Goal: Check status: Check status

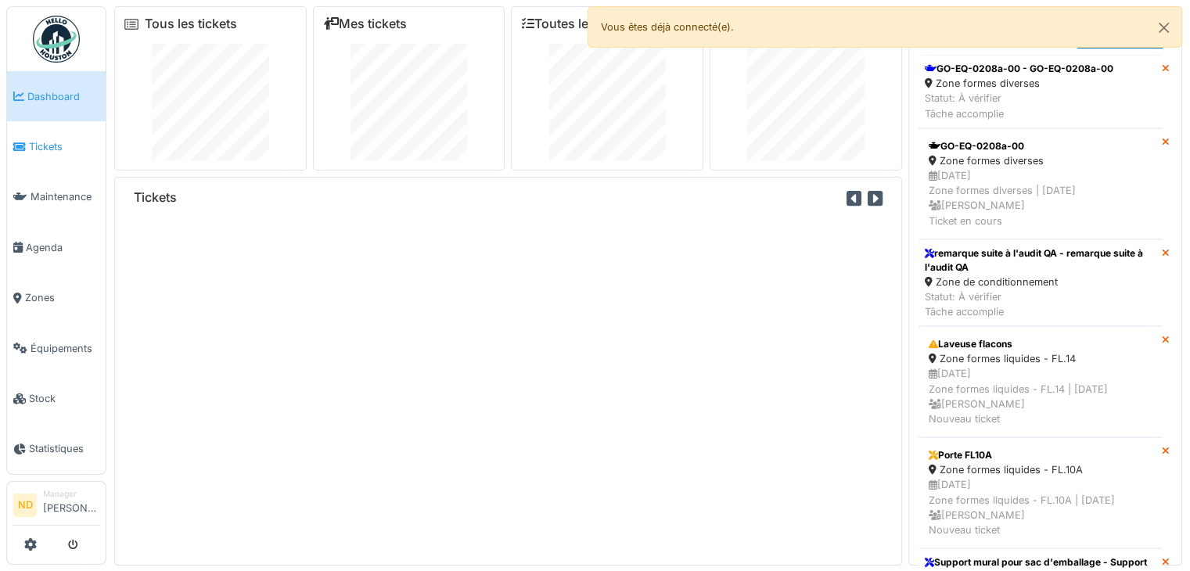
click at [39, 139] on span "Tickets" at bounding box center [64, 146] width 70 height 15
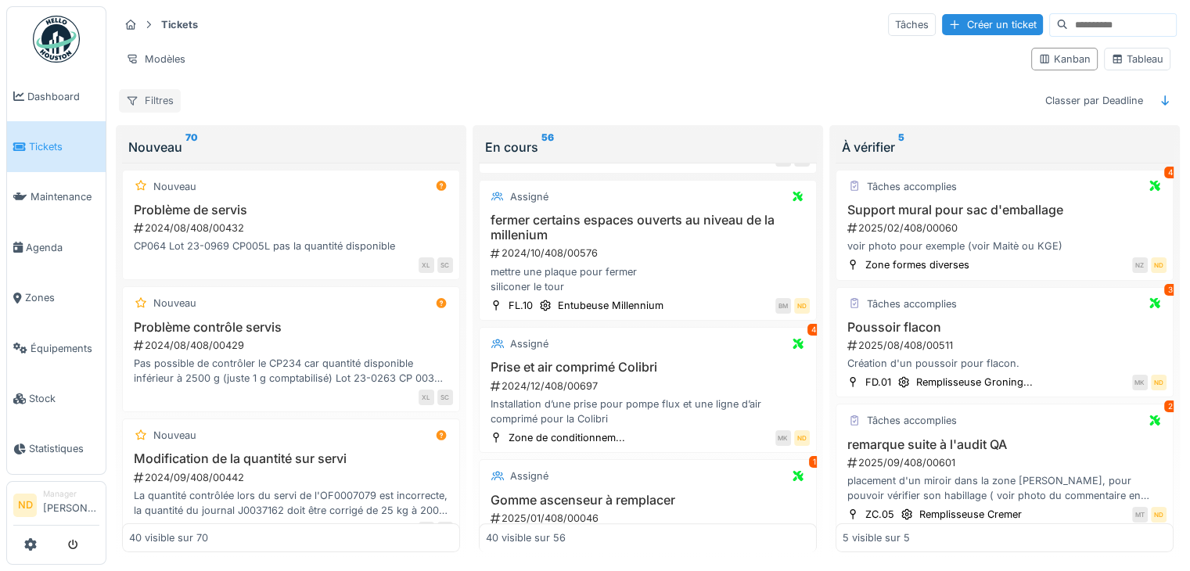
click at [155, 89] on div "Filtres" at bounding box center [150, 100] width 62 height 23
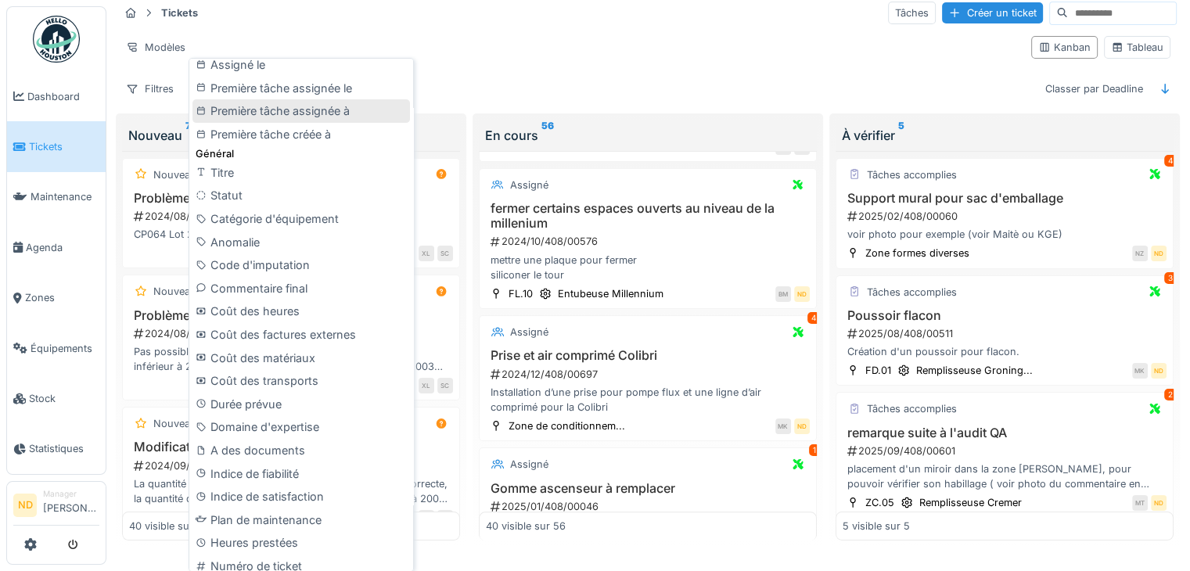
scroll to position [626, 0]
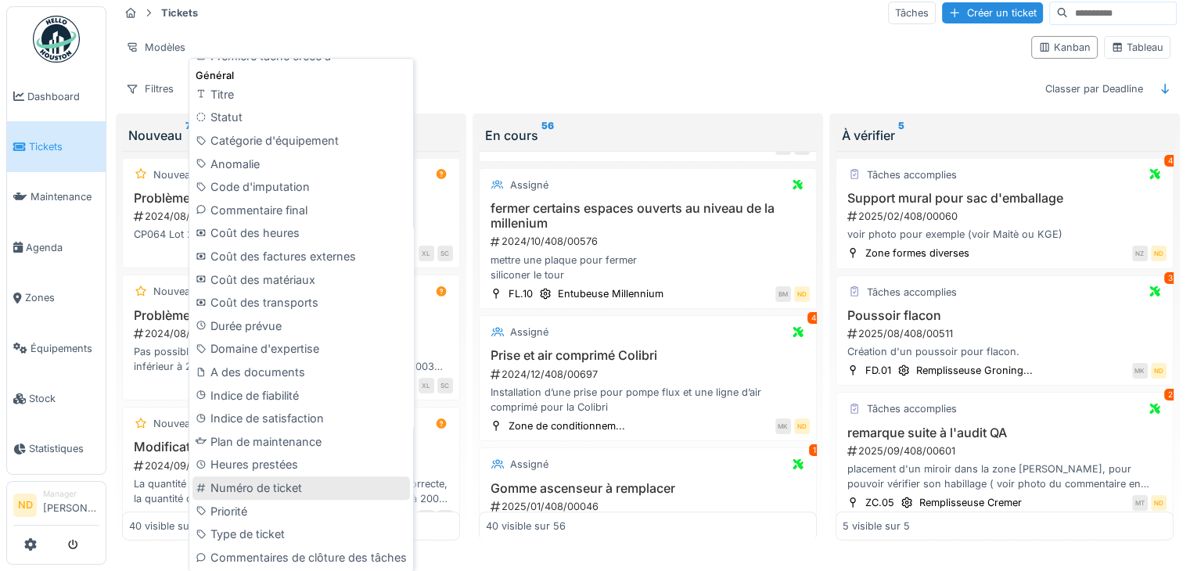
click at [263, 493] on div "Numéro de ticket" at bounding box center [300, 487] width 217 height 23
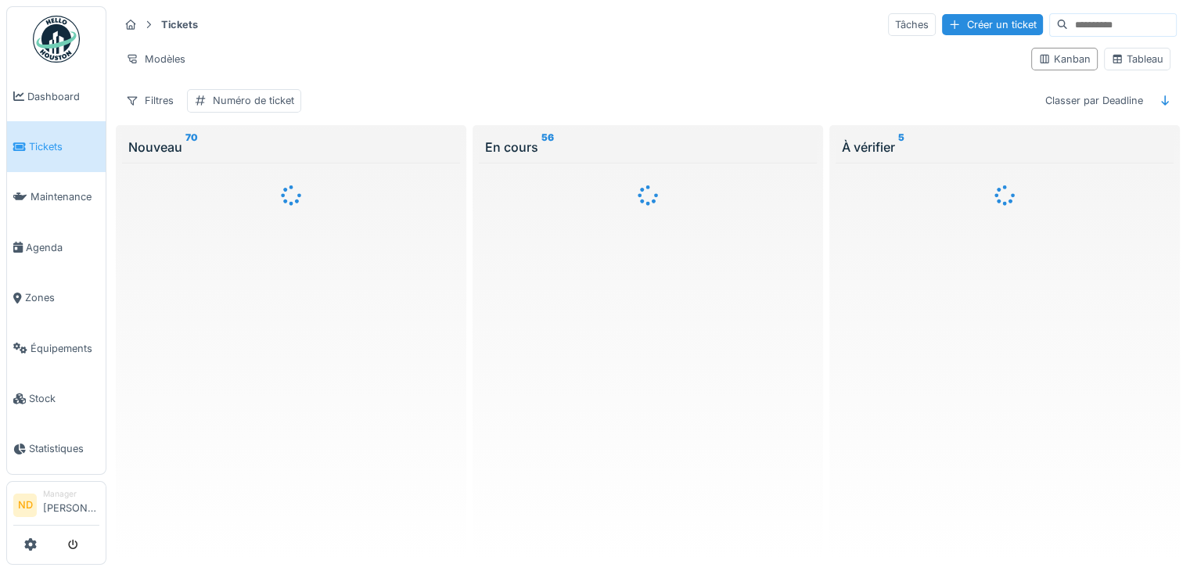
scroll to position [0, 0]
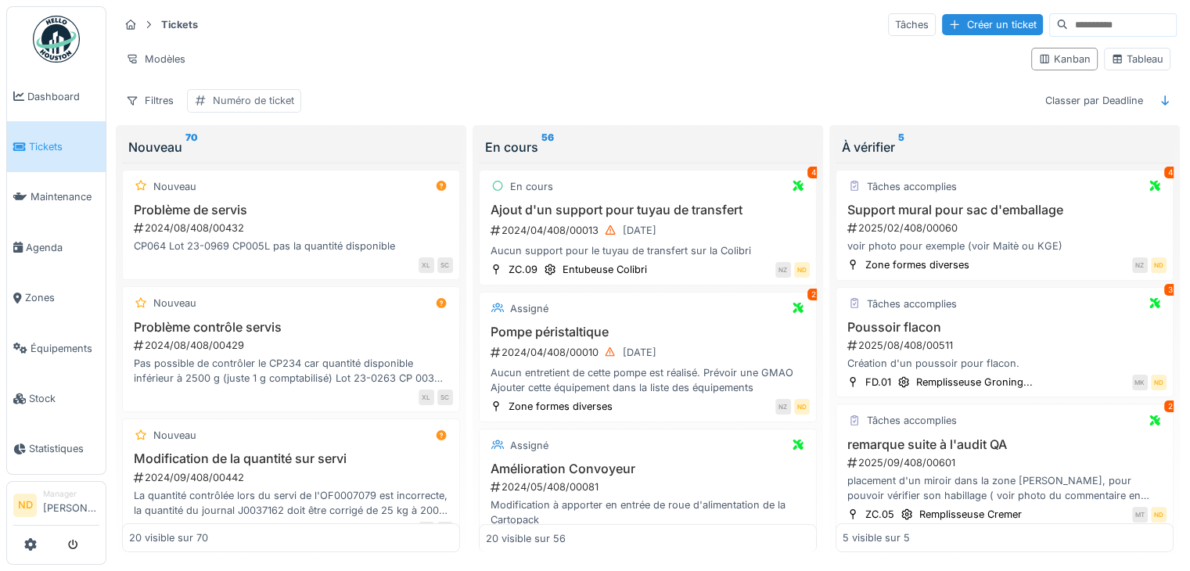
click at [268, 93] on div "Numéro de ticket" at bounding box center [253, 100] width 81 height 15
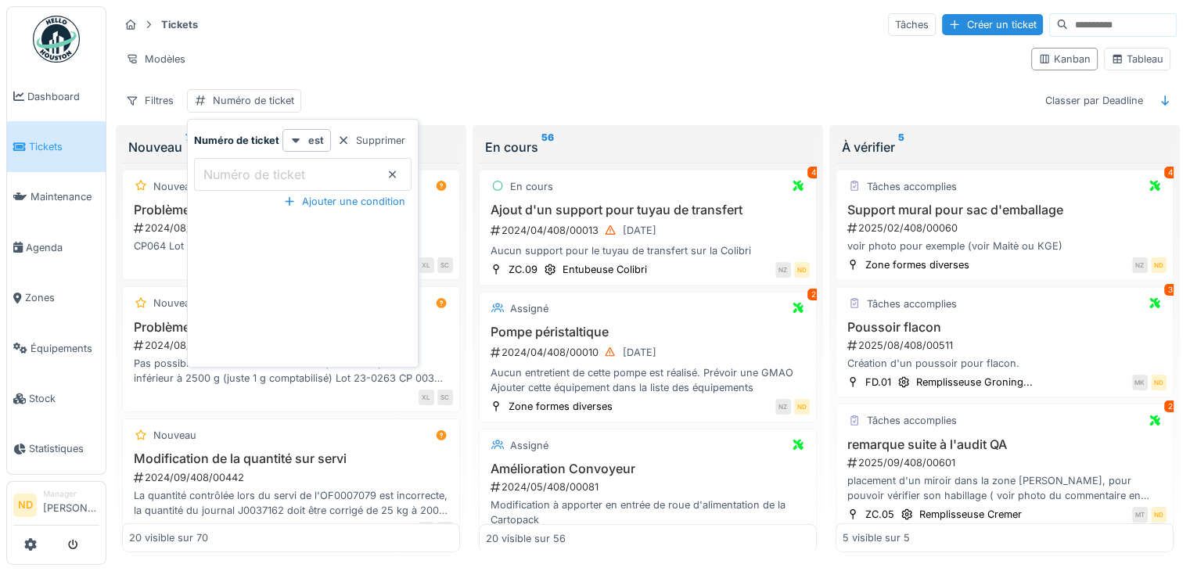
click at [231, 165] on label "Numéro de ticket" at bounding box center [254, 174] width 108 height 19
click at [231, 160] on ticket_c0MDA "Numéro de ticket" at bounding box center [302, 174] width 217 height 33
click at [257, 170] on label "Numéro de ticket" at bounding box center [254, 174] width 108 height 19
click at [257, 170] on ticket_c0MDA "Numéro de ticket" at bounding box center [302, 174] width 217 height 33
drag, startPoint x: 260, startPoint y: 164, endPoint x: 228, endPoint y: 145, distance: 36.9
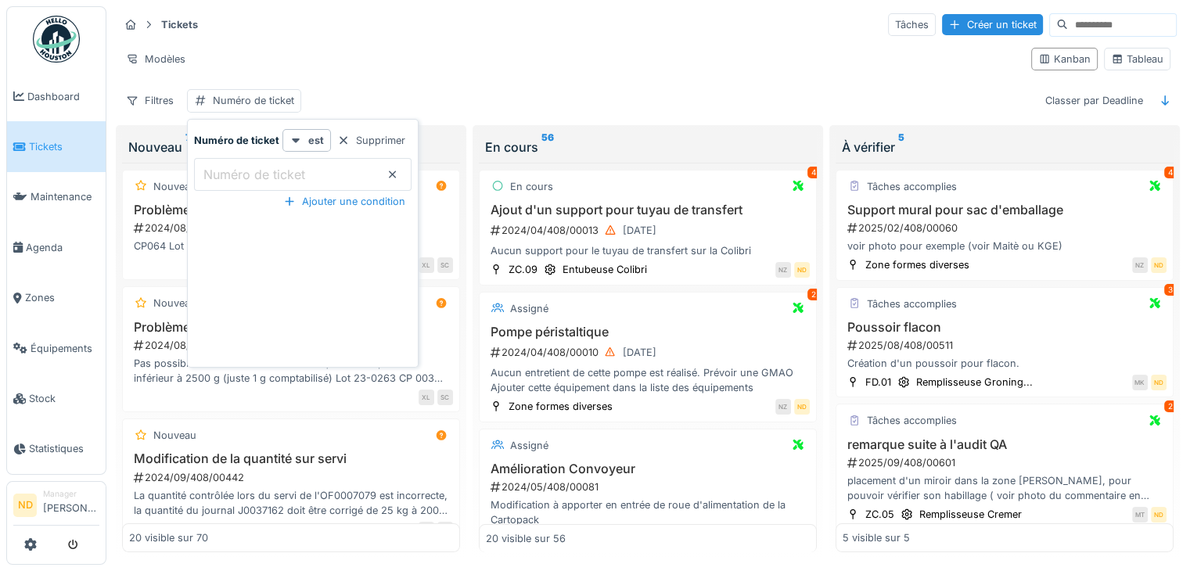
click at [228, 145] on div "Numéro de ticket est Supprimer Numéro de ticket" at bounding box center [302, 160] width 217 height 62
drag, startPoint x: 235, startPoint y: 172, endPoint x: 243, endPoint y: 163, distance: 11.6
click at [241, 166] on div "Numéro de ticket" at bounding box center [302, 174] width 217 height 33
paste ticket_c0MDA "**********"
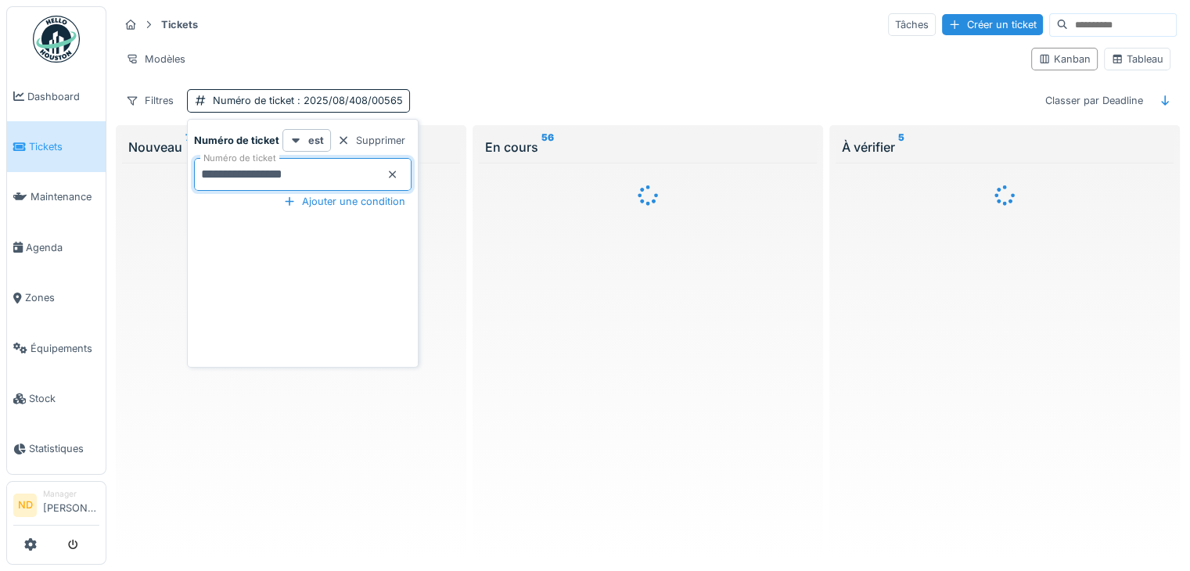
type ticket_c0MDA "**********"
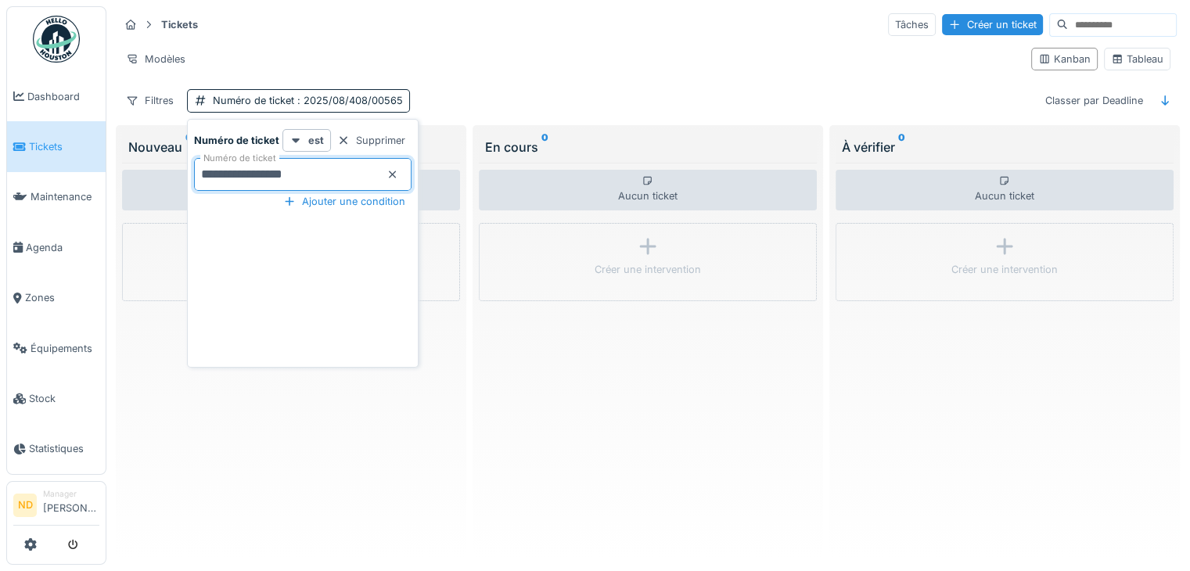
click at [574, 12] on div "Tickets Tâches Créer un ticket" at bounding box center [648, 25] width 1058 height 26
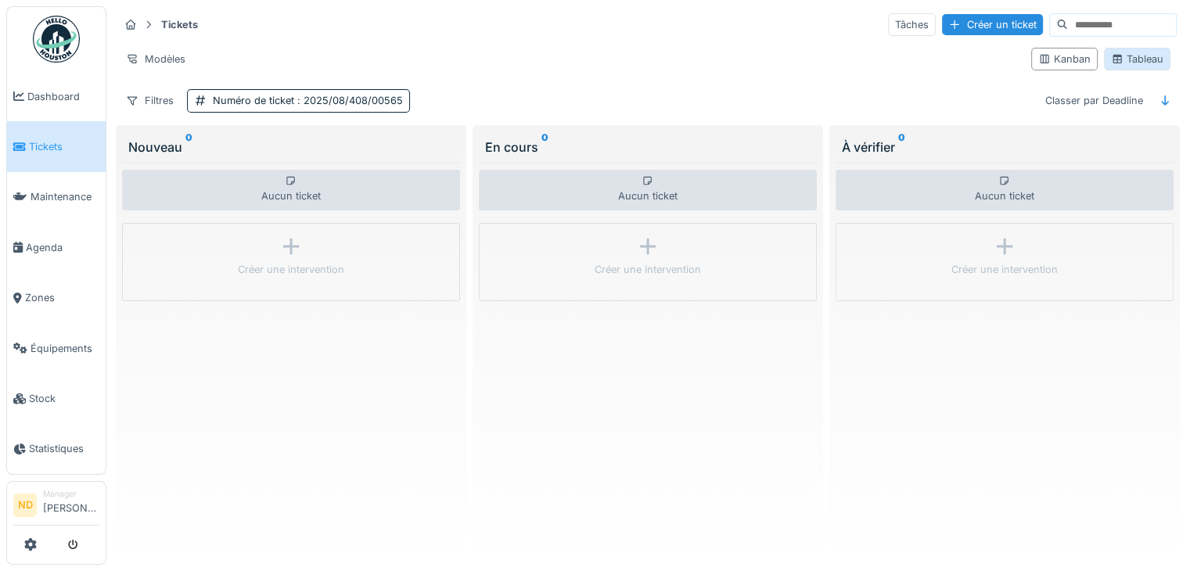
click at [1149, 52] on div "Tableau" at bounding box center [1137, 59] width 52 height 15
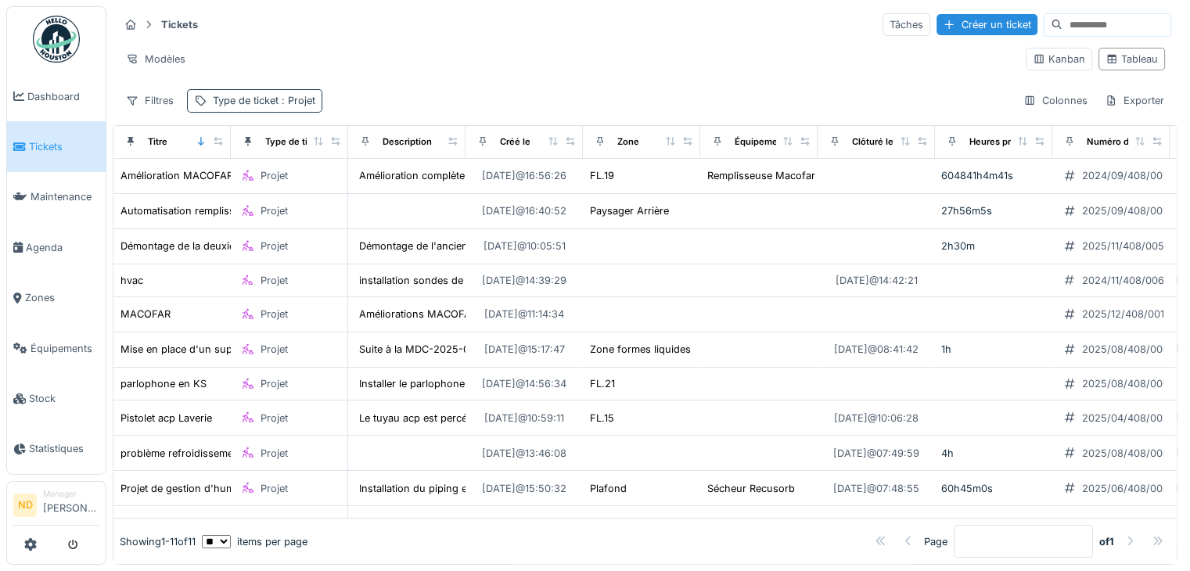
click at [225, 93] on div "Type de ticket : Projet" at bounding box center [264, 100] width 102 height 15
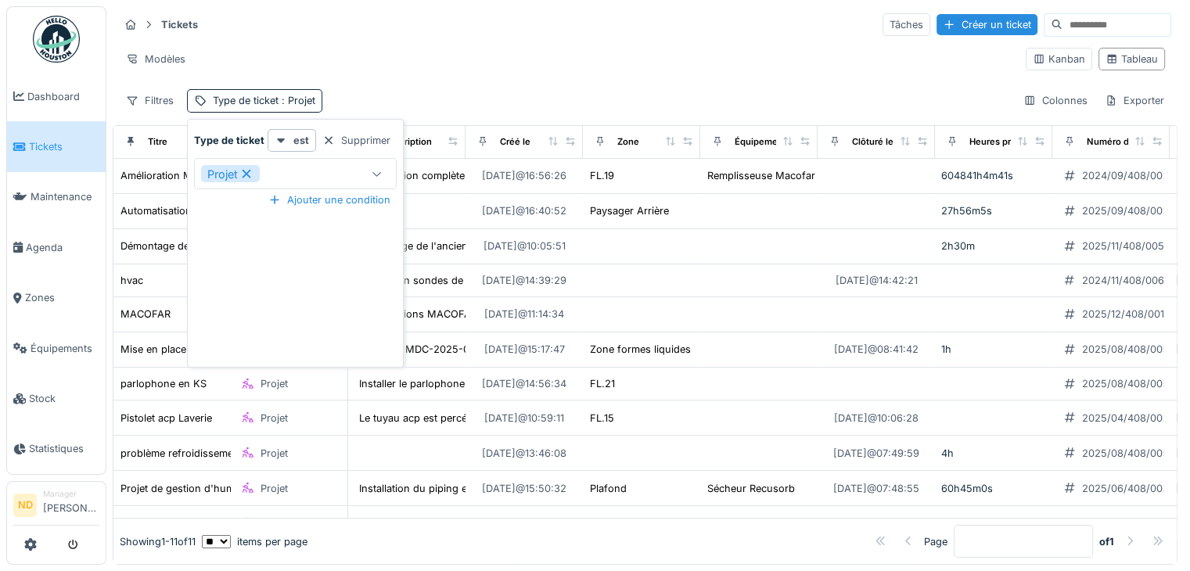
click at [247, 170] on icon at bounding box center [246, 174] width 9 height 9
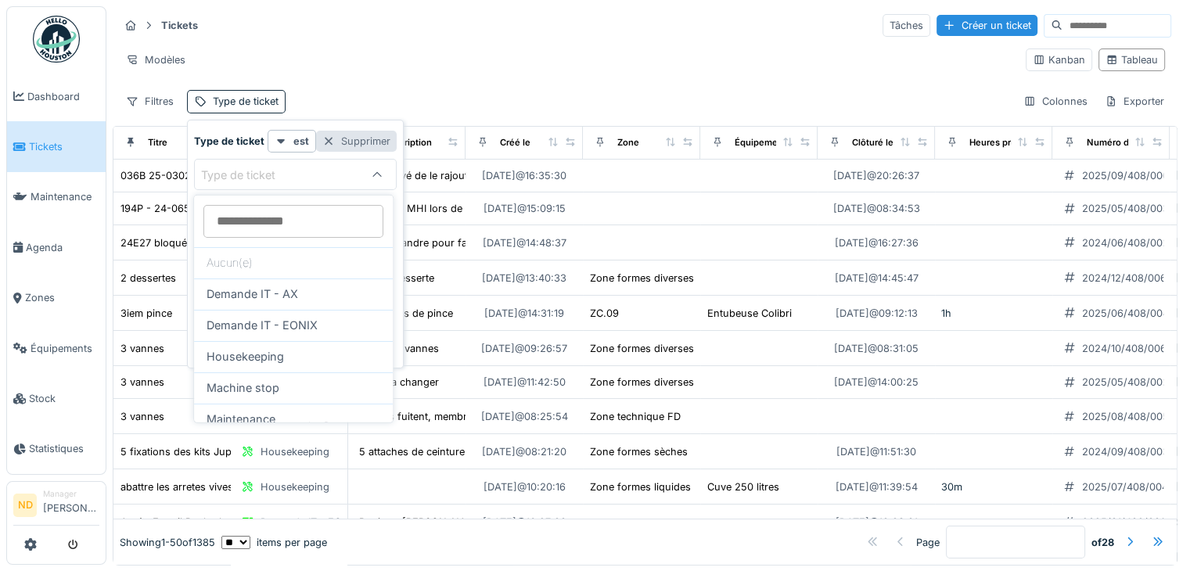
click at [372, 140] on div "Supprimer" at bounding box center [356, 141] width 81 height 21
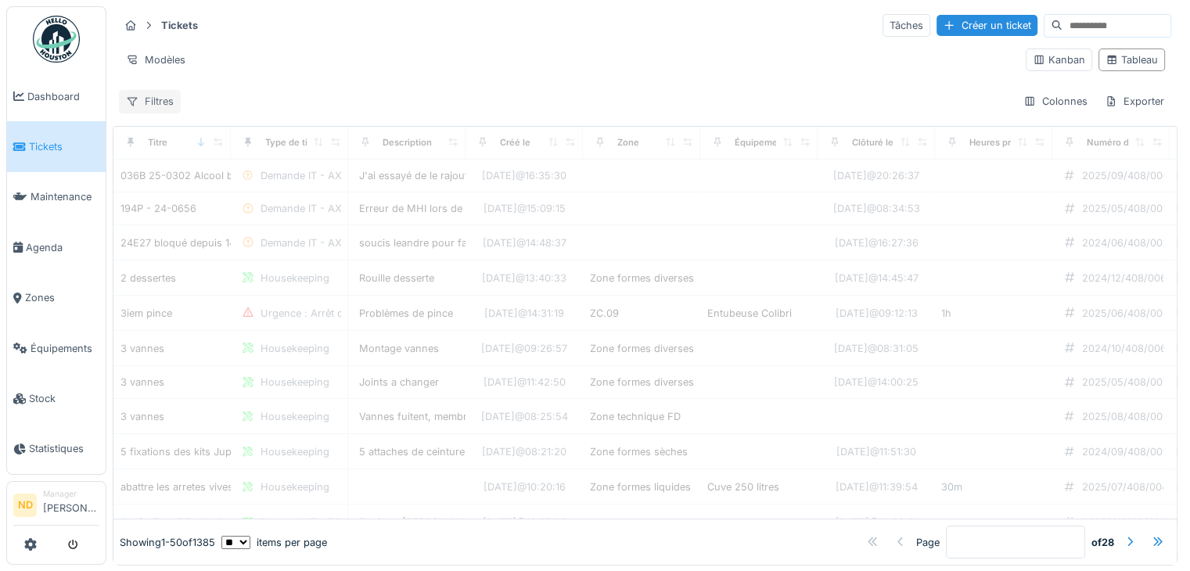
click at [166, 103] on div "Filtres" at bounding box center [150, 101] width 62 height 23
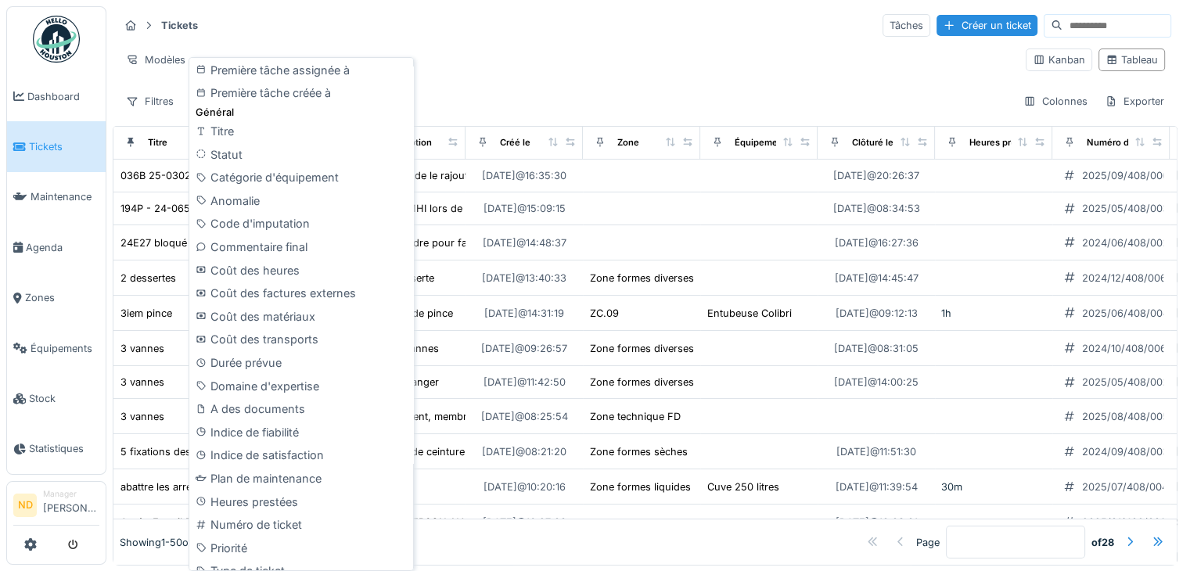
scroll to position [626, 0]
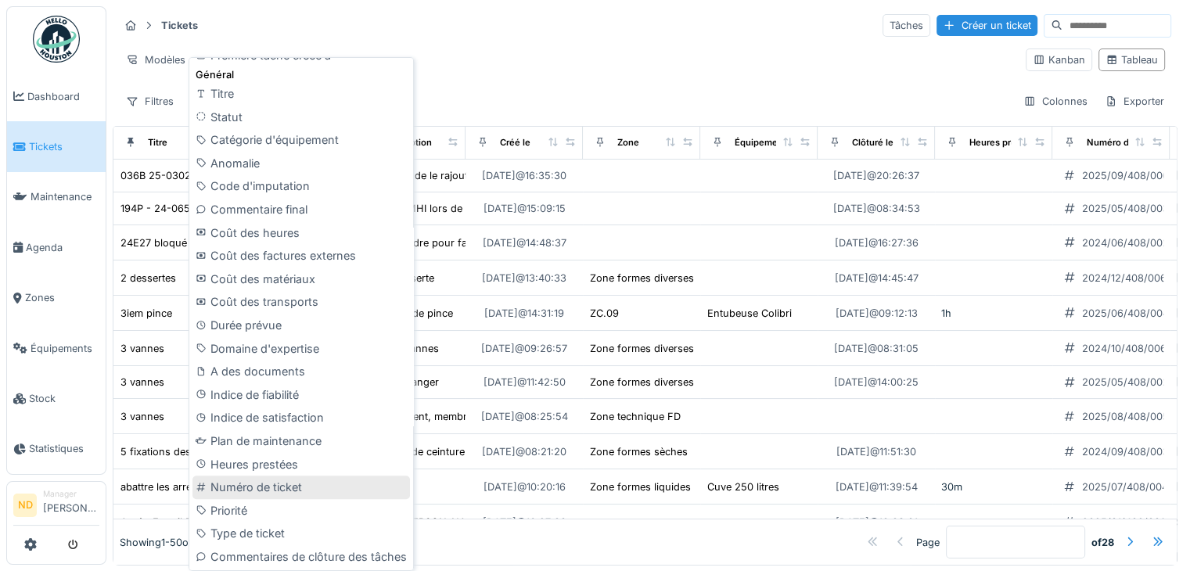
click at [278, 490] on div "Numéro de ticket" at bounding box center [300, 487] width 217 height 23
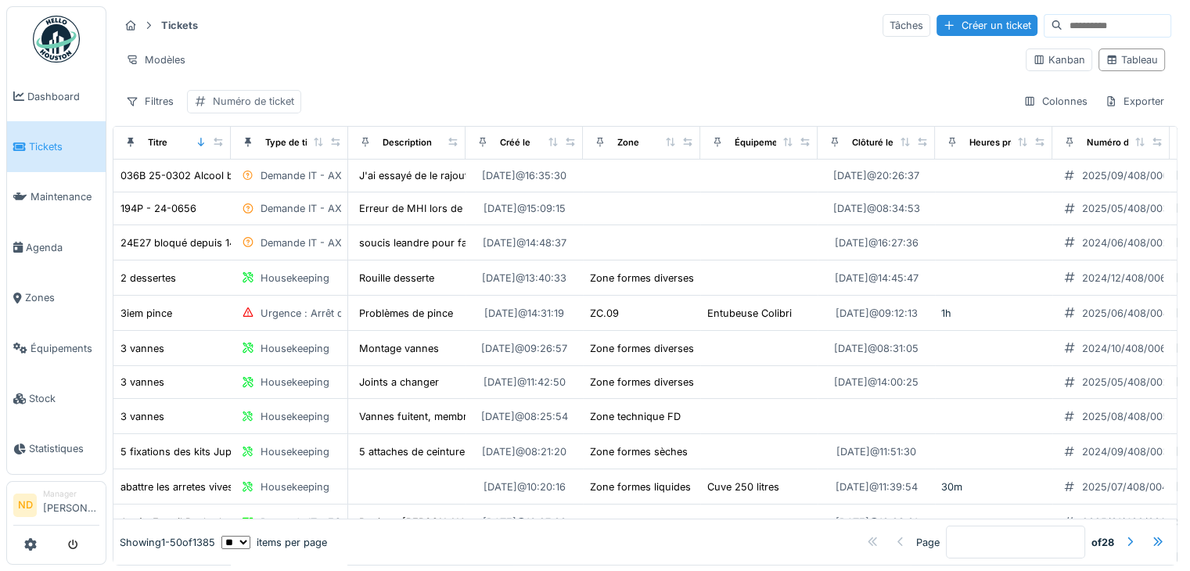
click at [276, 106] on div "Numéro de ticket" at bounding box center [253, 101] width 81 height 15
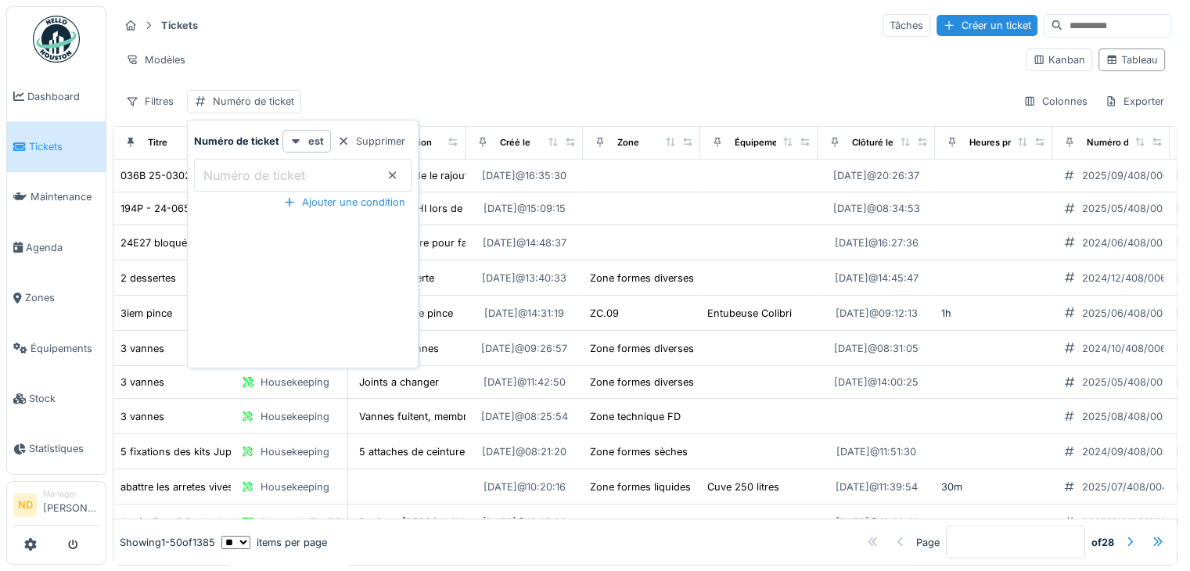
click at [239, 169] on label "Numéro de ticket" at bounding box center [254, 175] width 108 height 19
click at [239, 169] on ticket_c3NDc "Numéro de ticket" at bounding box center [302, 175] width 217 height 33
drag, startPoint x: 237, startPoint y: 172, endPoint x: 209, endPoint y: 170, distance: 28.3
click at [209, 170] on label "Numéro de ticket" at bounding box center [254, 175] width 108 height 19
click at [209, 170] on ticket_c3NDc "Numéro de ticket" at bounding box center [302, 175] width 217 height 33
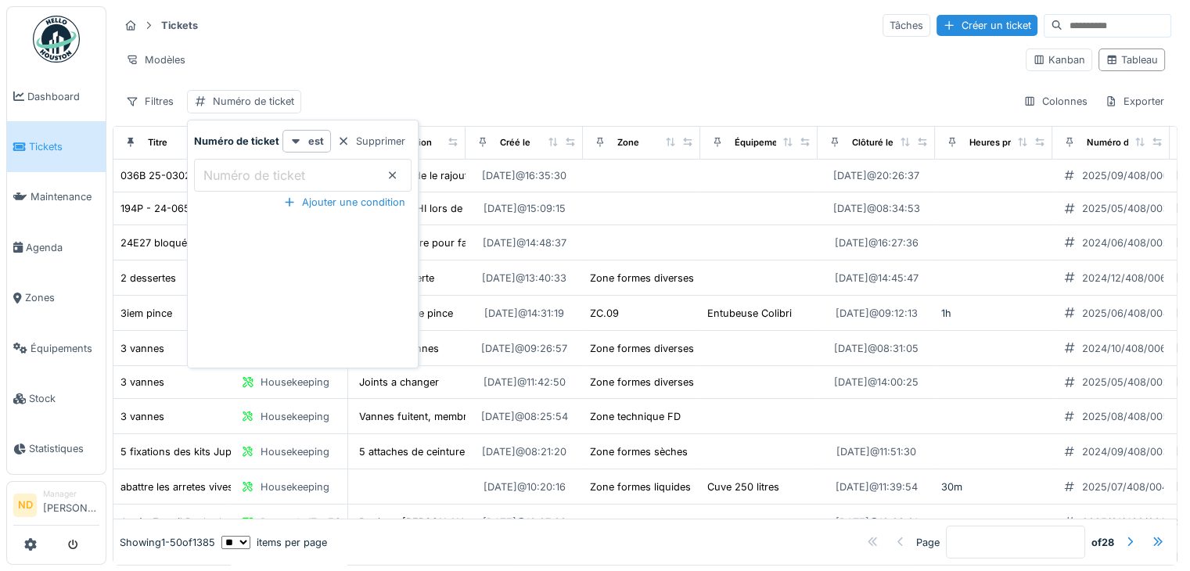
paste ticket_c3NDc "**********"
type ticket_c3NDc "**********"
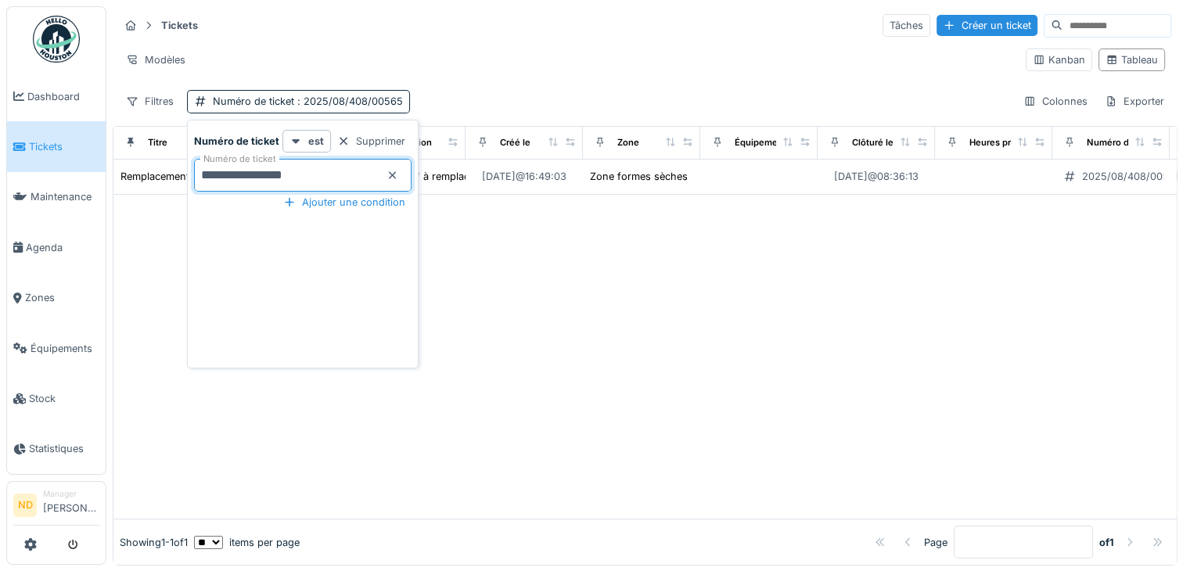
click at [800, 298] on div at bounding box center [644, 357] width 1063 height 325
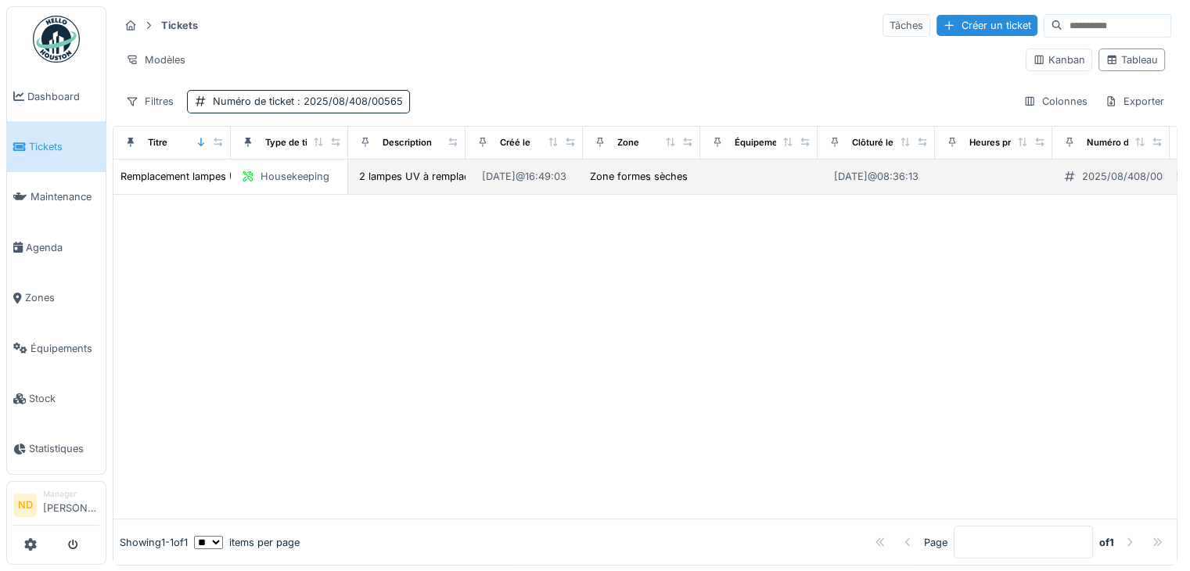
click at [759, 171] on td at bounding box center [758, 177] width 117 height 35
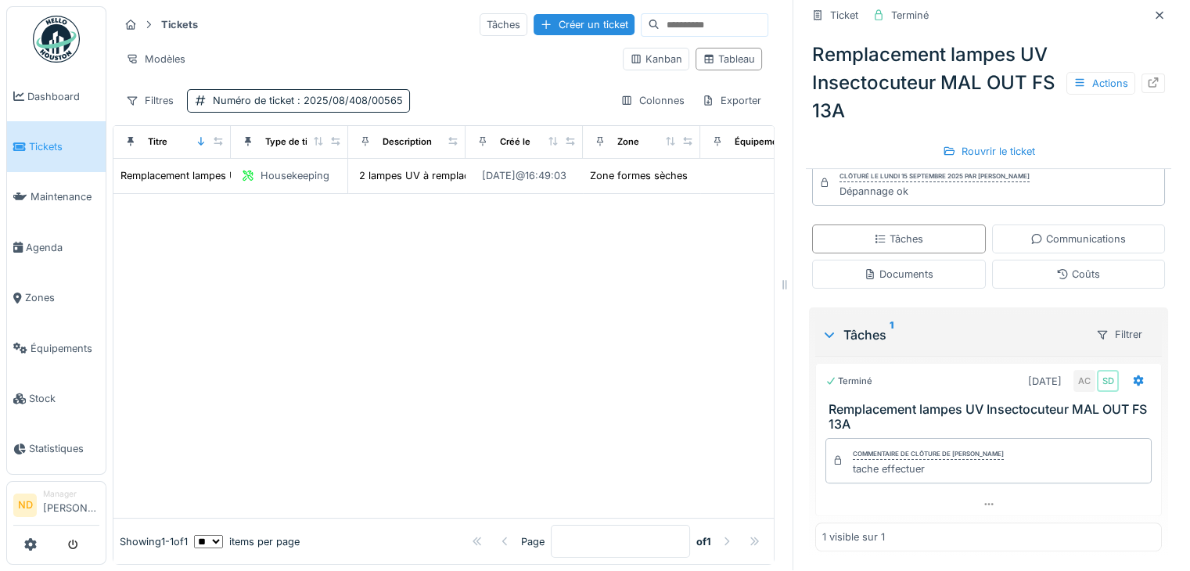
scroll to position [13, 0]
click at [1147, 77] on icon at bounding box center [1153, 82] width 13 height 10
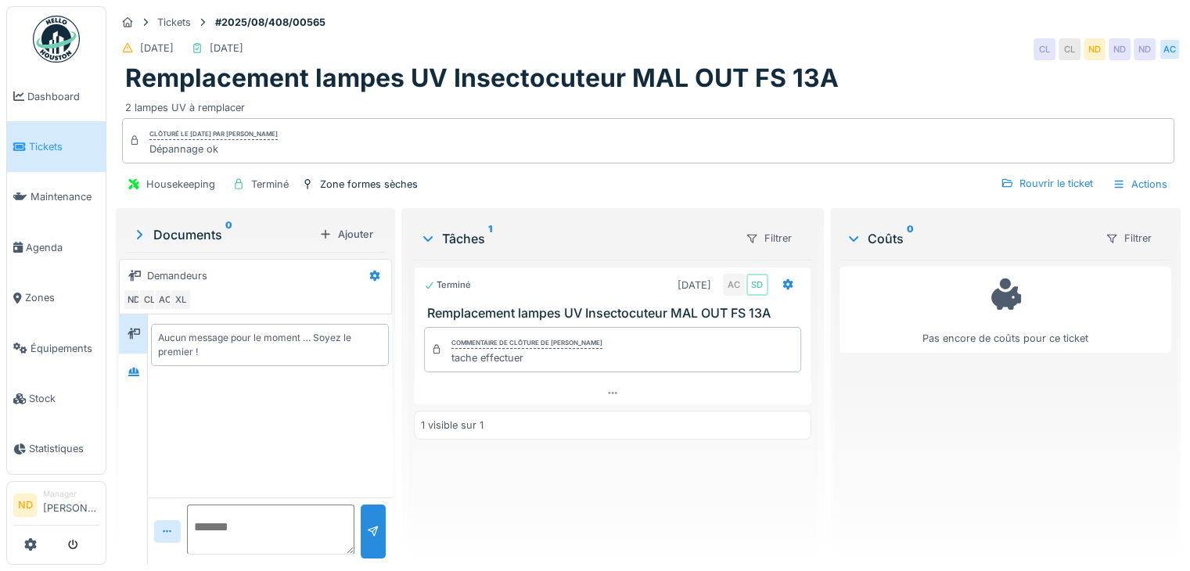
click at [627, 473] on div "Terminé 02/09/2025 AC SD Remplacement lampes UV Insectocuteur MAL OUT FS 13A Co…" at bounding box center [612, 406] width 397 height 293
click at [629, 388] on div at bounding box center [612, 393] width 397 height 23
